Goal: Find specific page/section: Find specific page/section

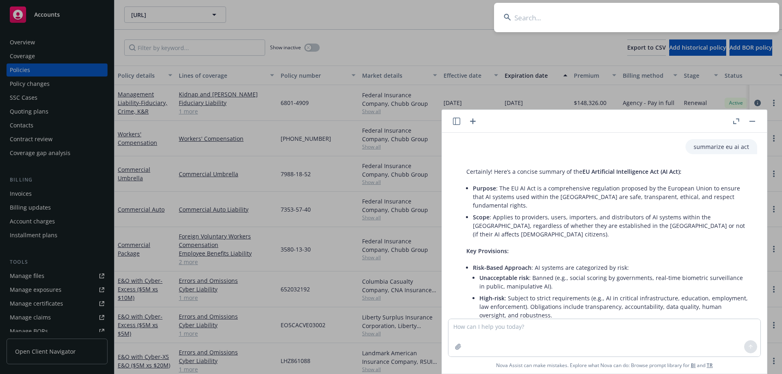
scroll to position [633, 0]
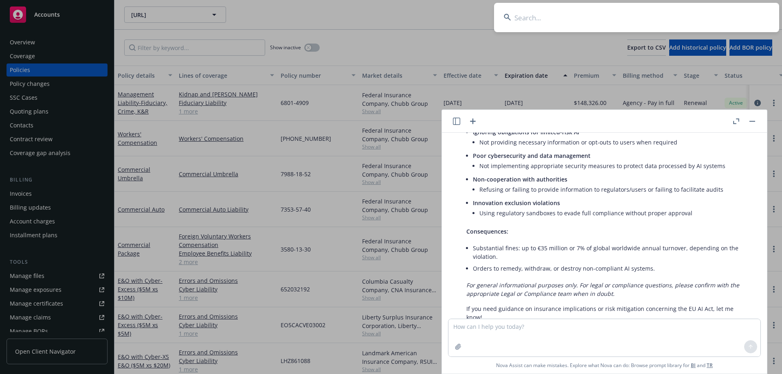
click at [525, 15] on input at bounding box center [636, 17] width 285 height 29
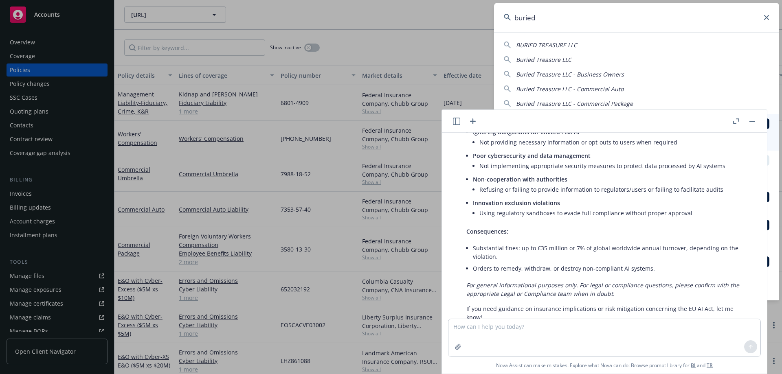
click at [545, 59] on span "Buried Treasure LLC" at bounding box center [543, 60] width 55 height 8
type input "Buried Treasure LLC"
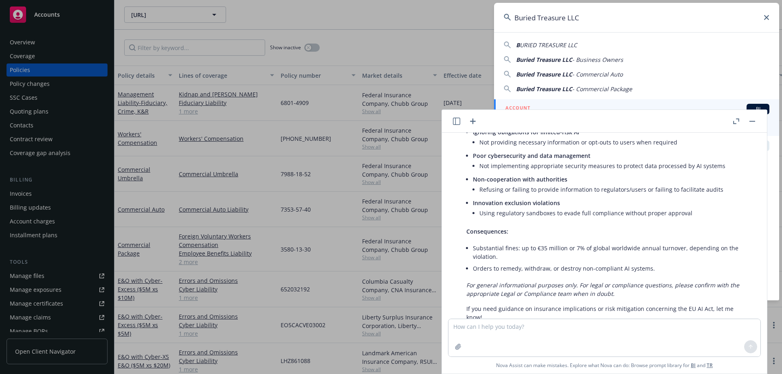
scroll to position [41, 0]
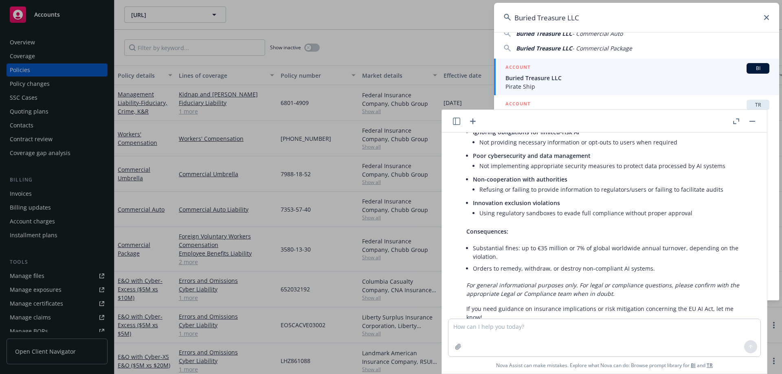
click at [530, 71] on div "ACCOUNT BI" at bounding box center [637, 68] width 264 height 11
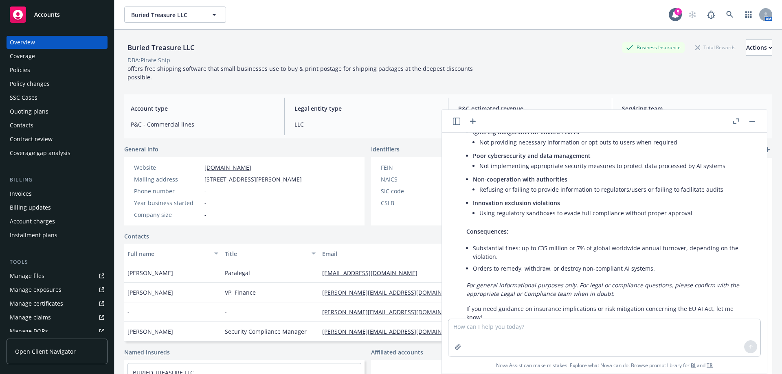
click at [752, 121] on rect "button" at bounding box center [752, 121] width 6 height 1
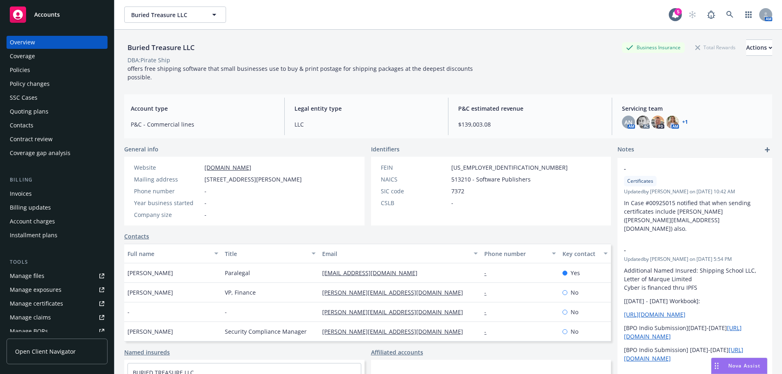
click at [26, 71] on div "Policies" at bounding box center [20, 70] width 20 height 13
